Goal: Register for event/course

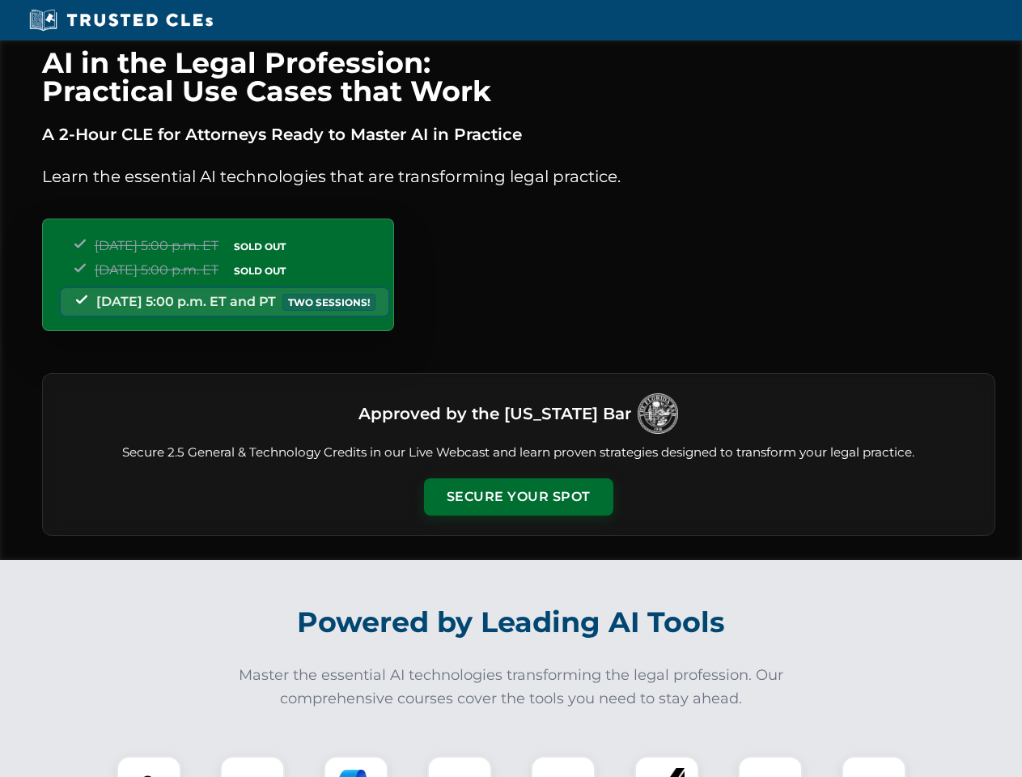
click at [518, 497] on button "Secure Your Spot" at bounding box center [518, 496] width 189 height 37
click at [149, 766] on img at bounding box center [148, 788] width 47 height 47
